Goal: Find specific page/section: Find specific page/section

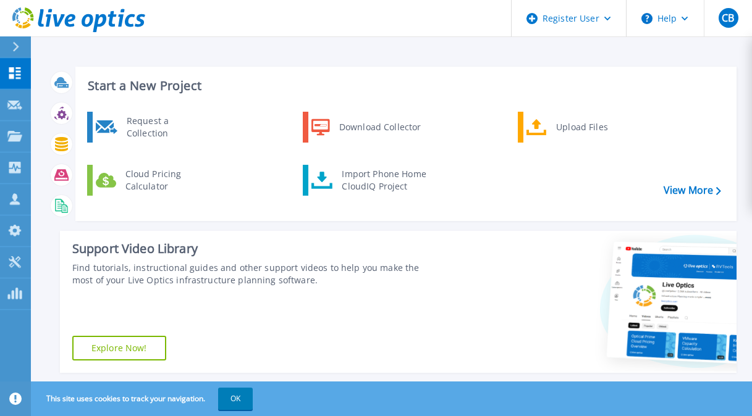
click at [14, 48] on icon at bounding box center [15, 47] width 7 height 10
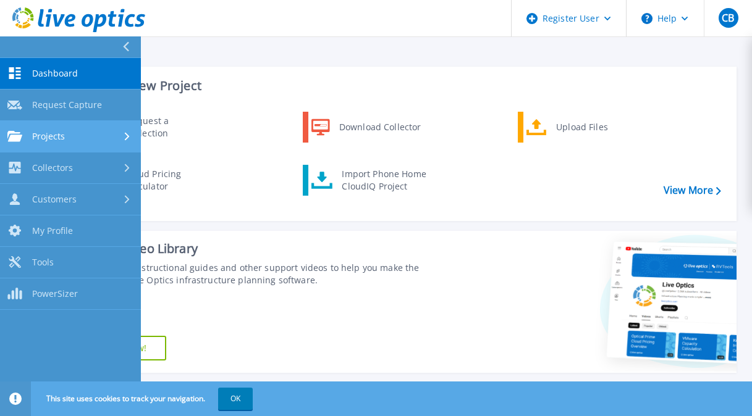
click at [67, 147] on link "Projects Projects" at bounding box center [70, 136] width 141 height 31
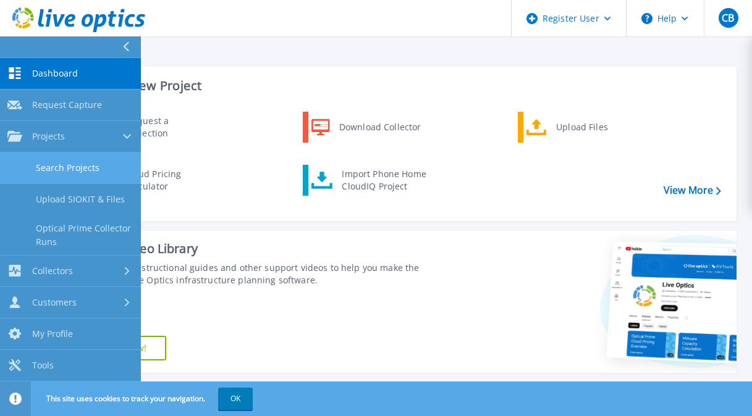
click at [96, 168] on link "Search Projects" at bounding box center [70, 168] width 141 height 31
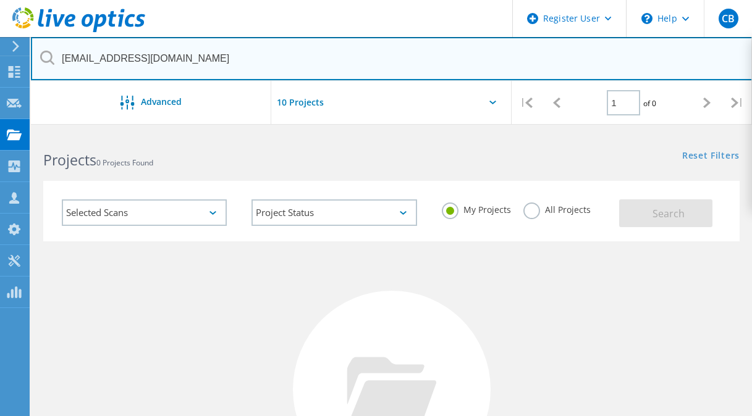
drag, startPoint x: 178, startPoint y: 60, endPoint x: 41, endPoint y: 65, distance: 137.2
click at [41, 65] on input "[EMAIL_ADDRESS][DOMAIN_NAME]" at bounding box center [391, 58] width 721 height 43
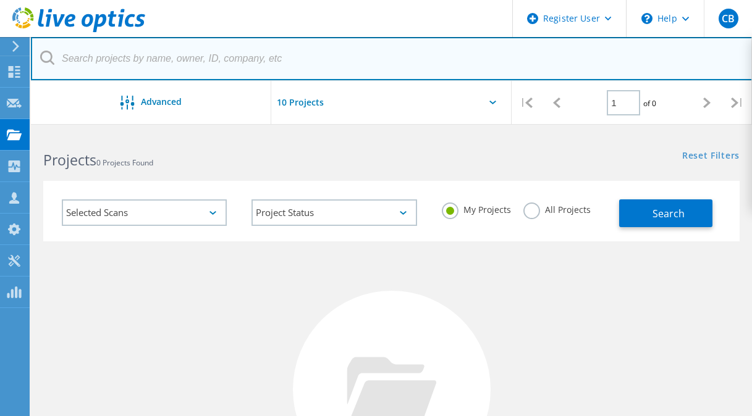
paste input "[PERSON_NAME][EMAIL_ADDRESS][PERSON_NAME][DOMAIN_NAME]"
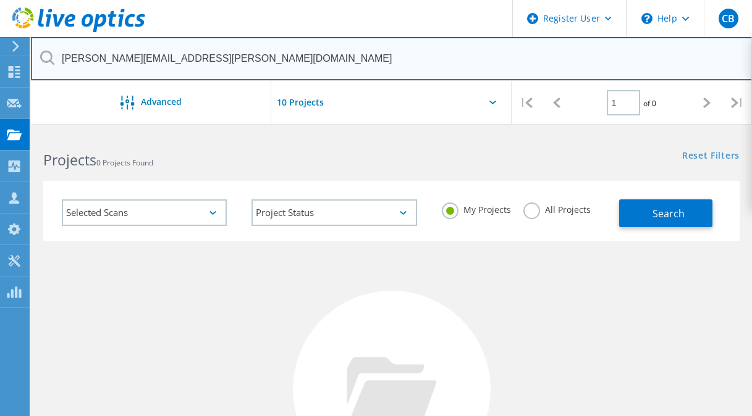
type input "mike.abel@mgccc.edu"
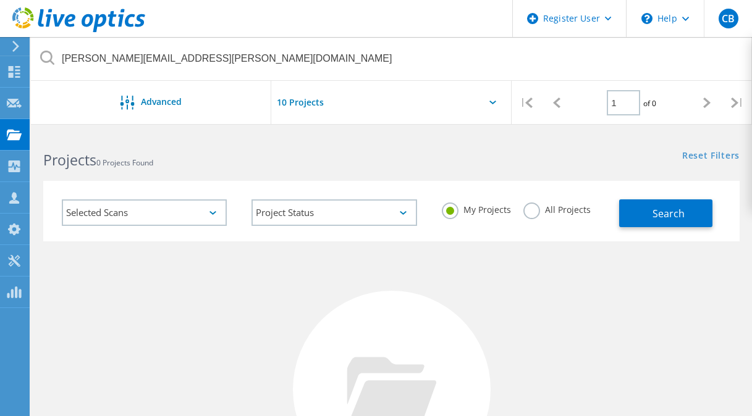
click at [532, 214] on label "All Projects" at bounding box center [556, 209] width 67 height 12
click at [0, 0] on input "All Projects" at bounding box center [0, 0] width 0 height 0
click at [647, 219] on button "Search" at bounding box center [665, 213] width 93 height 28
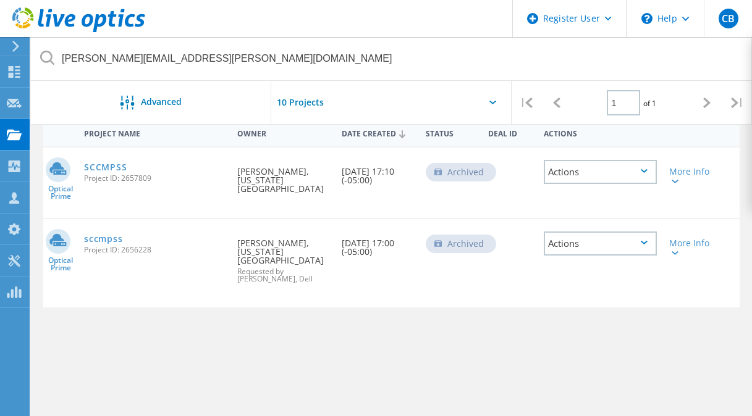
scroll to position [62, 0]
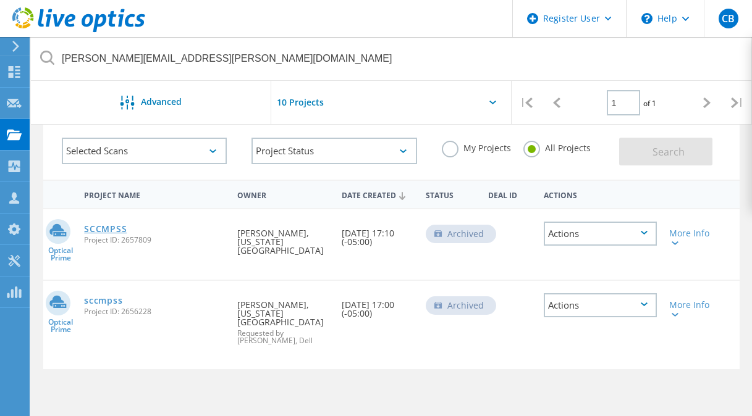
click at [117, 228] on link "SCCMPSS" at bounding box center [105, 229] width 43 height 9
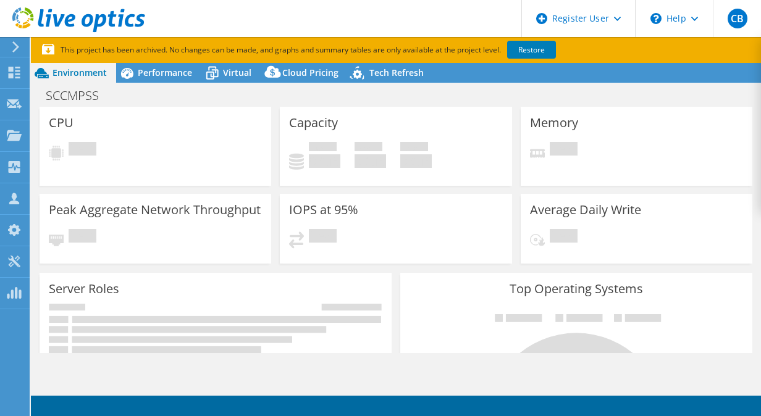
select select "USD"
